Goal: Complete application form

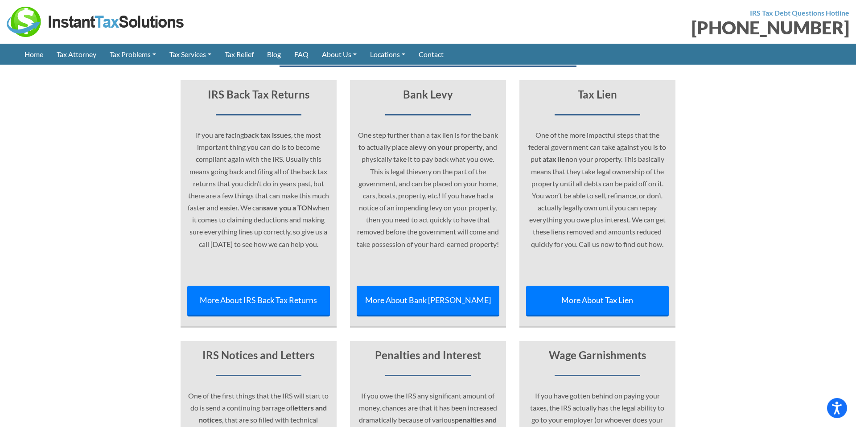
scroll to position [2422, 0]
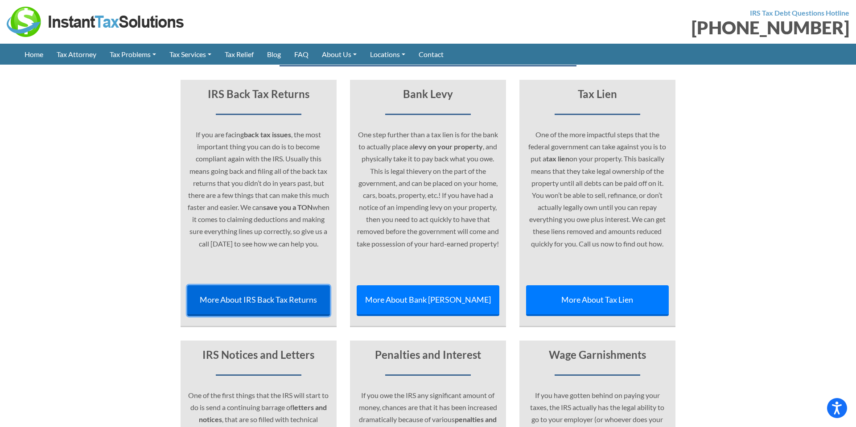
click at [231, 285] on link "More About IRS Back Tax Returns" at bounding box center [258, 300] width 143 height 31
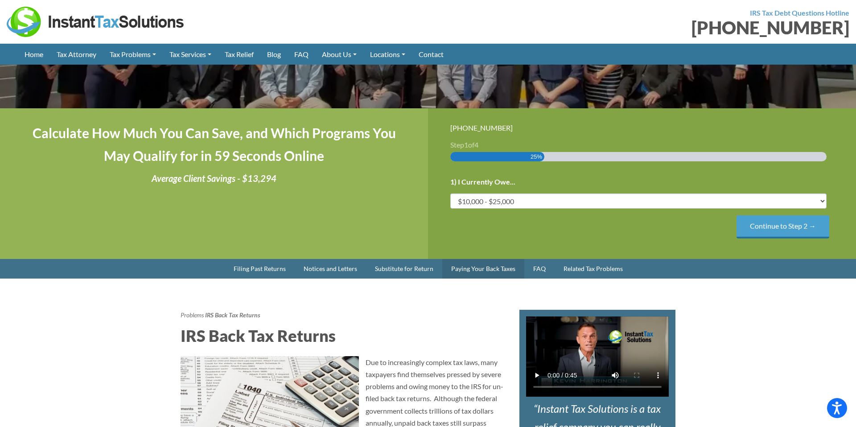
scroll to position [167, 0]
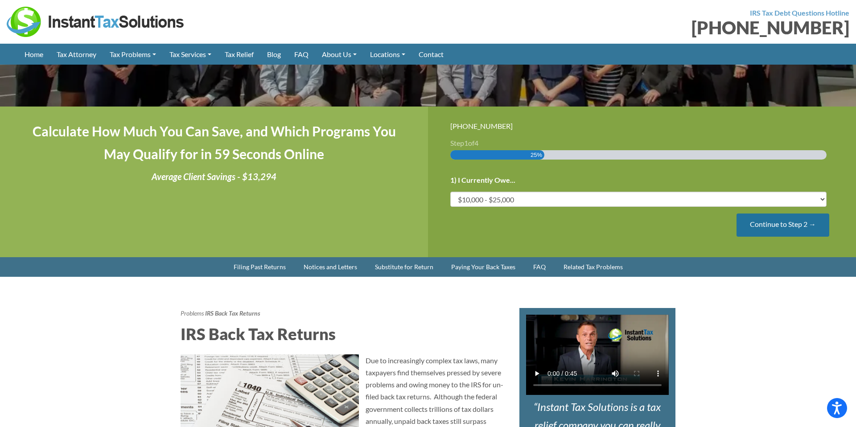
click at [766, 224] on input "Continue to Step 2 →" at bounding box center [783, 225] width 93 height 23
click at [774, 223] on input "Continue to Step 2 →" at bounding box center [783, 225] width 93 height 23
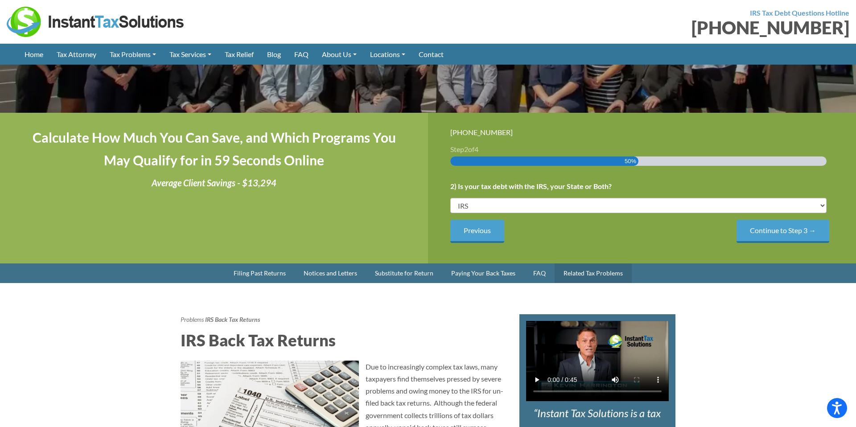
scroll to position [161, 0]
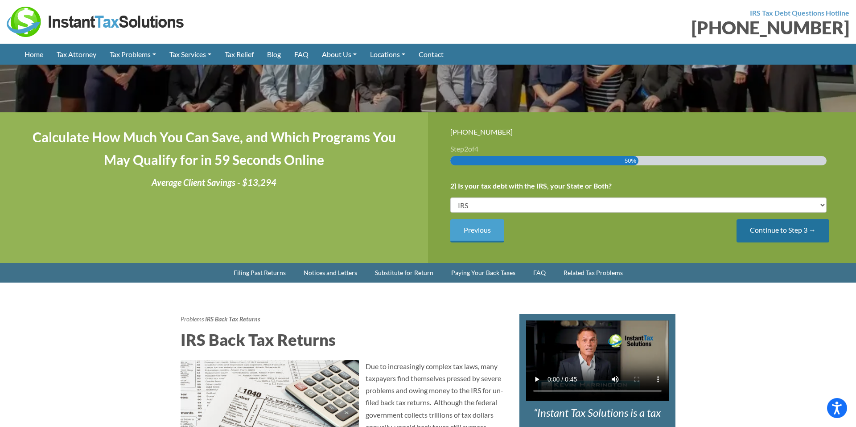
click at [749, 236] on input "Continue to Step 3 →" at bounding box center [783, 230] width 93 height 23
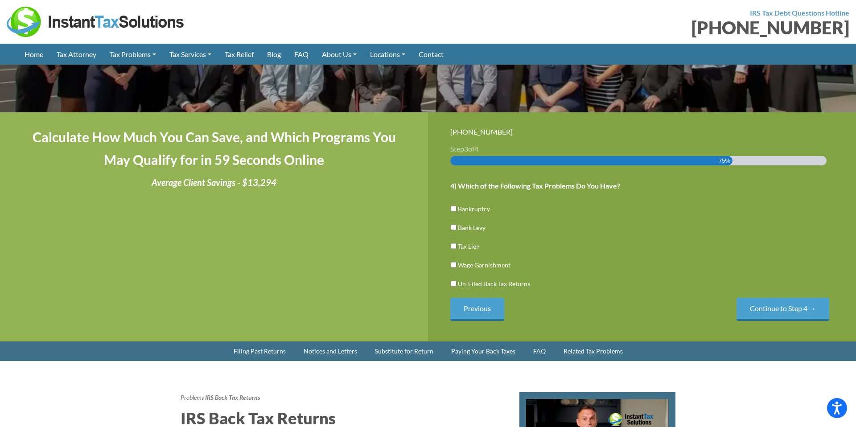
scroll to position [0, 0]
click at [453, 284] on input "Un-Filed Back Tax Returns" at bounding box center [454, 283] width 6 height 15
checkbox input "true"
click at [795, 309] on input "Continue to Step 4 →" at bounding box center [783, 309] width 93 height 23
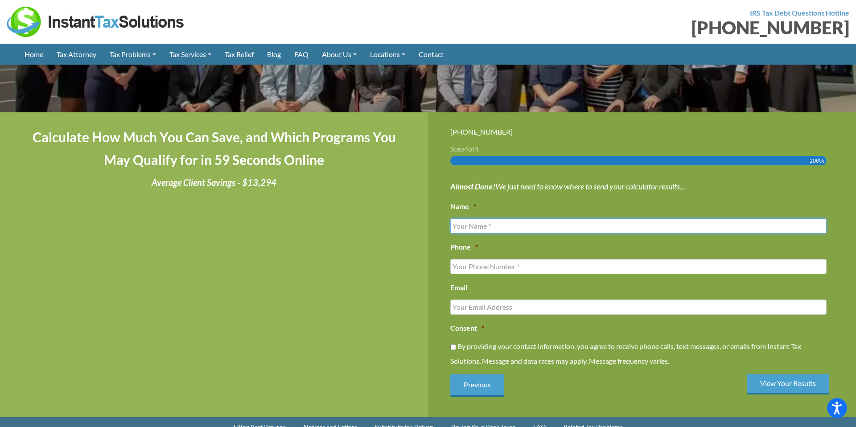
drag, startPoint x: 465, startPoint y: 224, endPoint x: 469, endPoint y: 228, distance: 5.4
click at [465, 224] on input "Name *" at bounding box center [638, 225] width 376 height 15
type input "Robert F Nichols"
type input "9728416406"
type input "dvldog21@gmail.com"
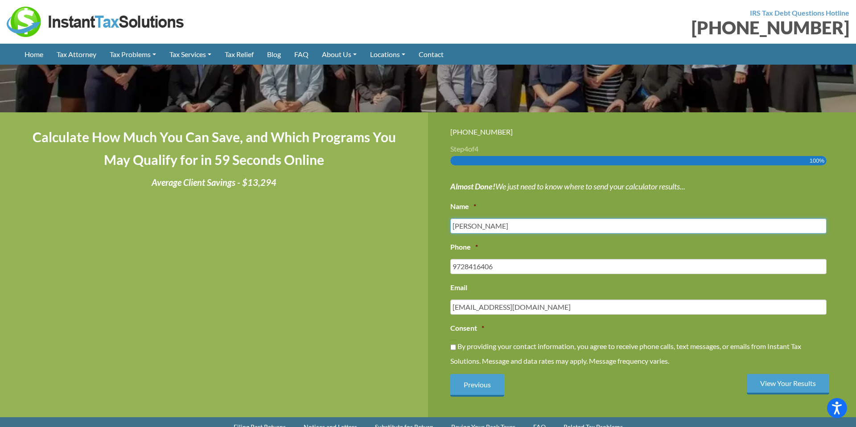
type input "(972) 841-6406"
click at [450, 348] on input "By providing your contact information, you agree to receive phone calls, text m…" at bounding box center [453, 347] width 6 height 15
checkbox input "true"
click at [781, 381] on input "View Your Results" at bounding box center [788, 384] width 82 height 21
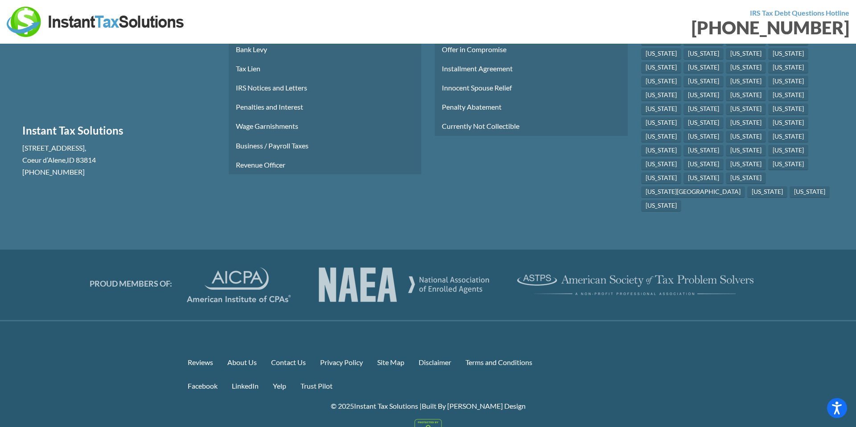
scroll to position [586, 0]
